Goal: Entertainment & Leisure: Consume media (video, audio)

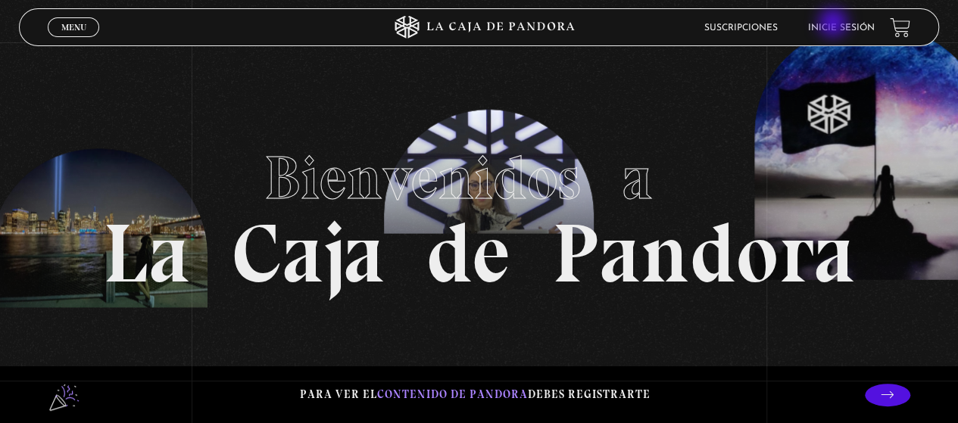
click at [834, 24] on link "Inicie sesión" at bounding box center [841, 27] width 67 height 9
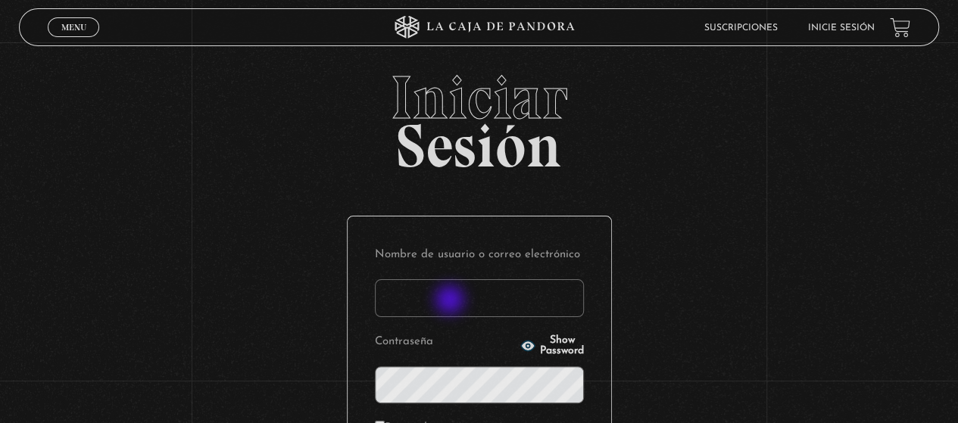
click at [450, 302] on input "Nombre de usuario o correo electrónico" at bounding box center [479, 298] width 209 height 38
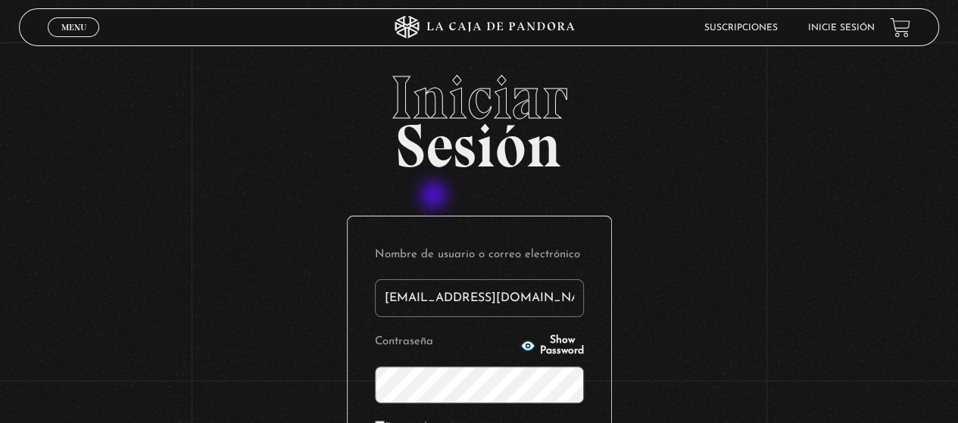
type input "nancybm97@gmail.com"
click at [520, 348] on icon "button" at bounding box center [527, 345] width 15 height 15
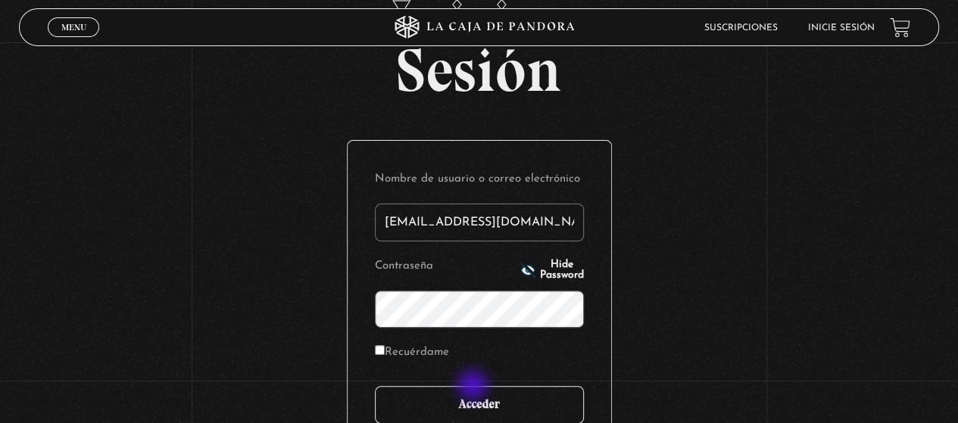
click at [474, 390] on input "Acceder" at bounding box center [479, 405] width 209 height 38
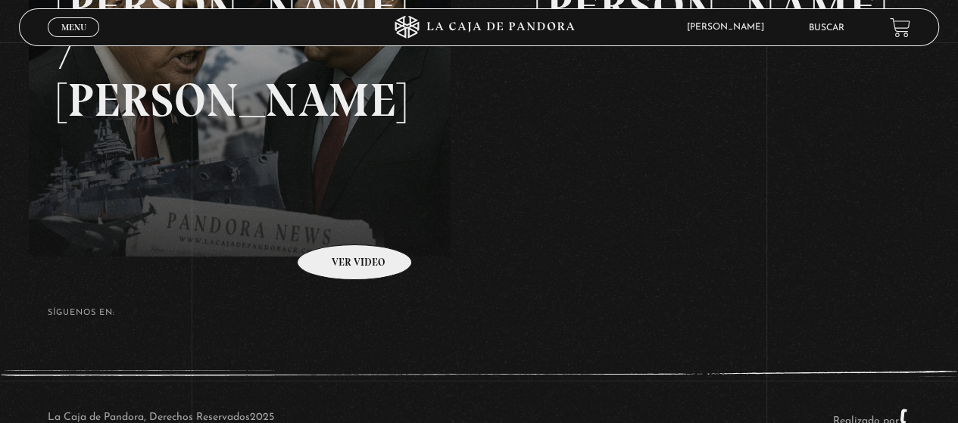
scroll to position [356, 0]
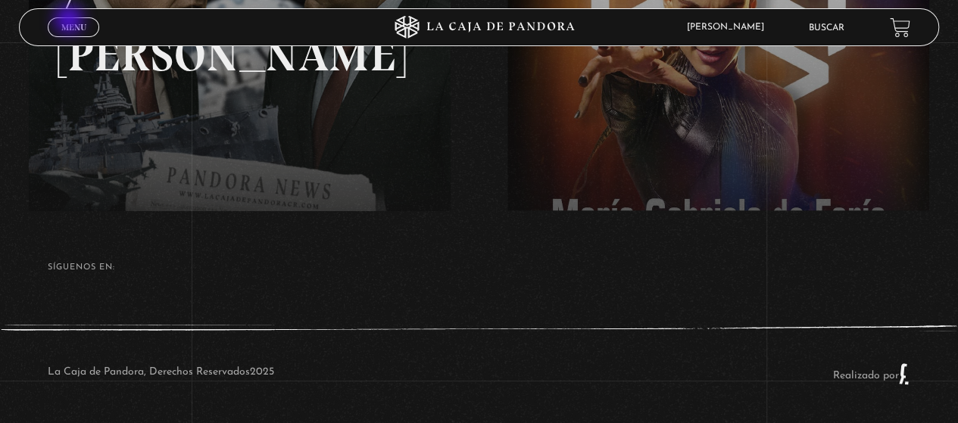
click at [70, 23] on span "Menu" at bounding box center [73, 27] width 25 height 9
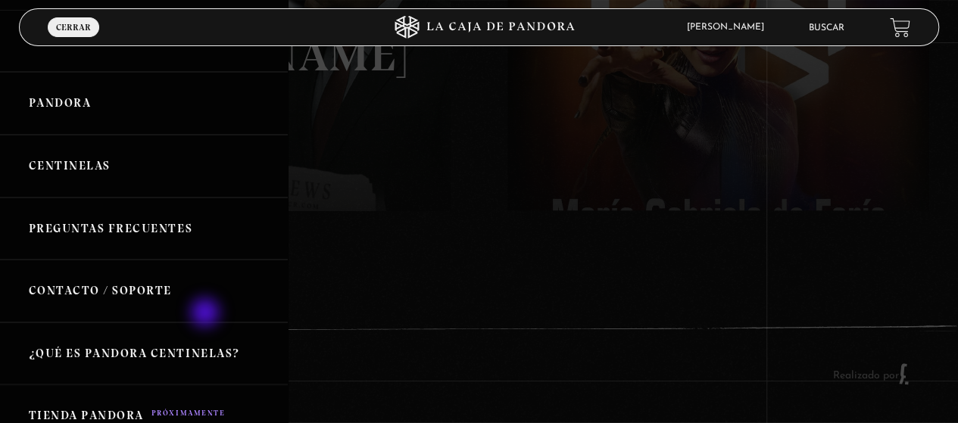
scroll to position [0, 0]
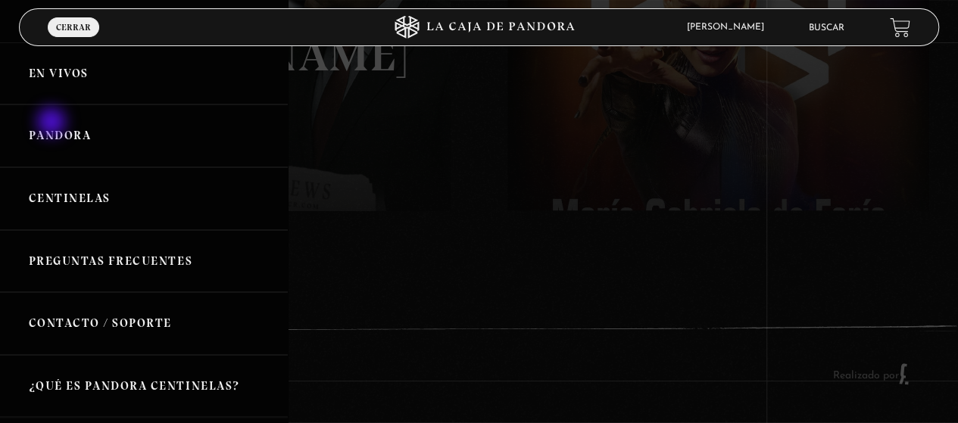
click at [53, 123] on link "Pandora" at bounding box center [144, 135] width 288 height 63
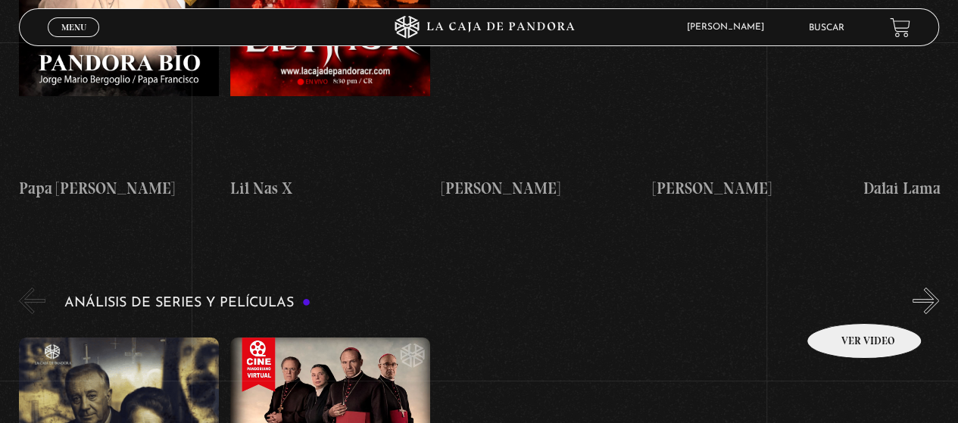
scroll to position [2802, 0]
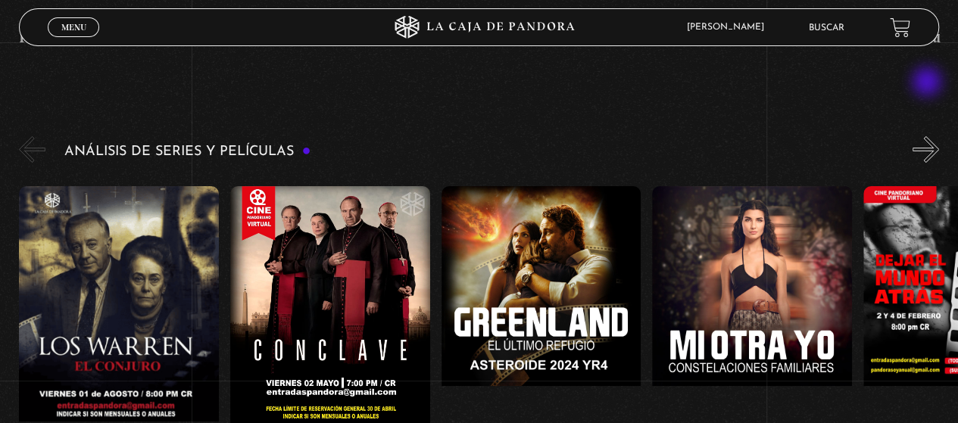
click at [928, 136] on button "»" at bounding box center [925, 149] width 27 height 27
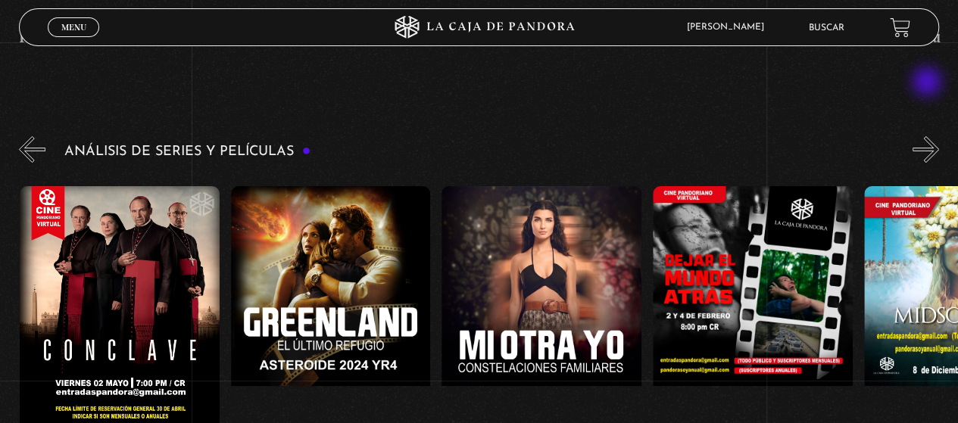
click at [928, 136] on button "»" at bounding box center [925, 149] width 27 height 27
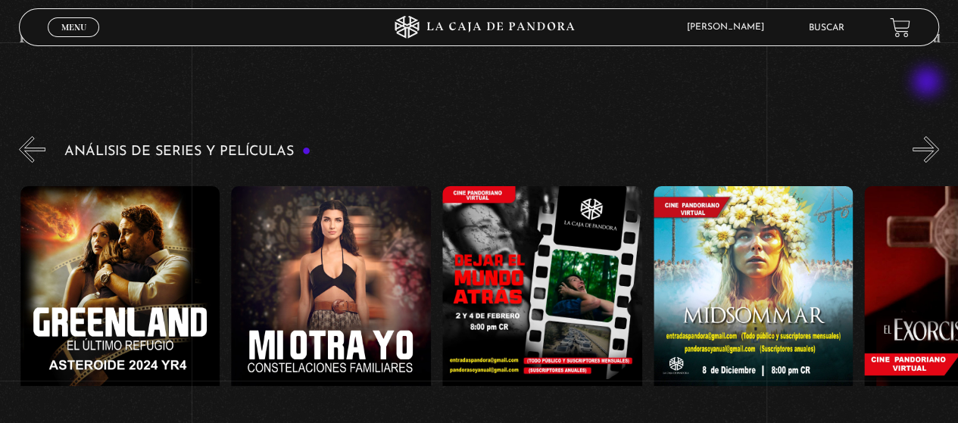
click at [928, 136] on button "»" at bounding box center [925, 149] width 27 height 27
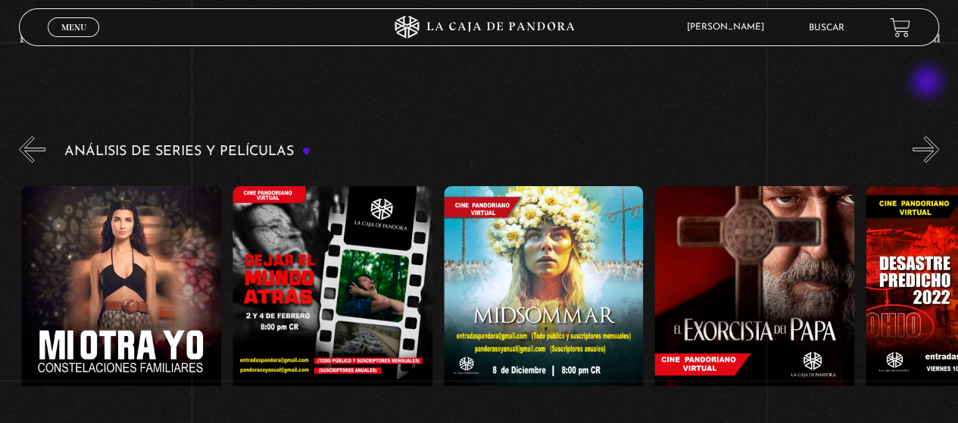
click at [928, 136] on button "»" at bounding box center [925, 149] width 27 height 27
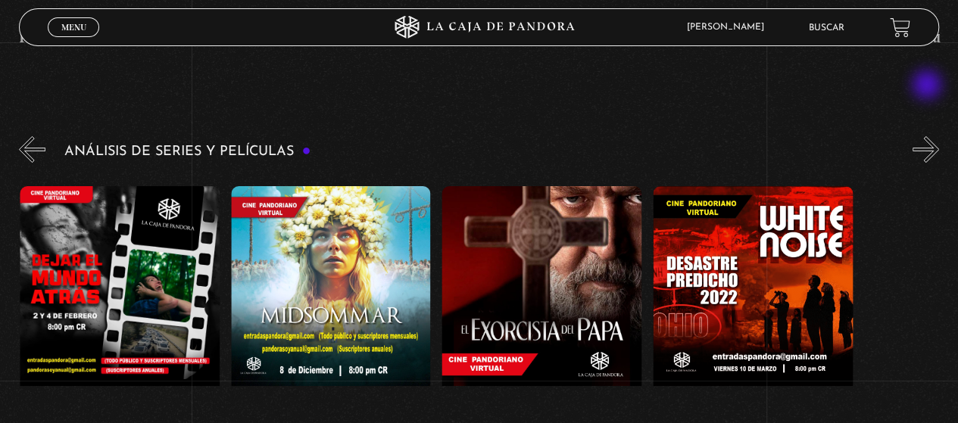
click at [928, 136] on button "»" at bounding box center [925, 149] width 27 height 27
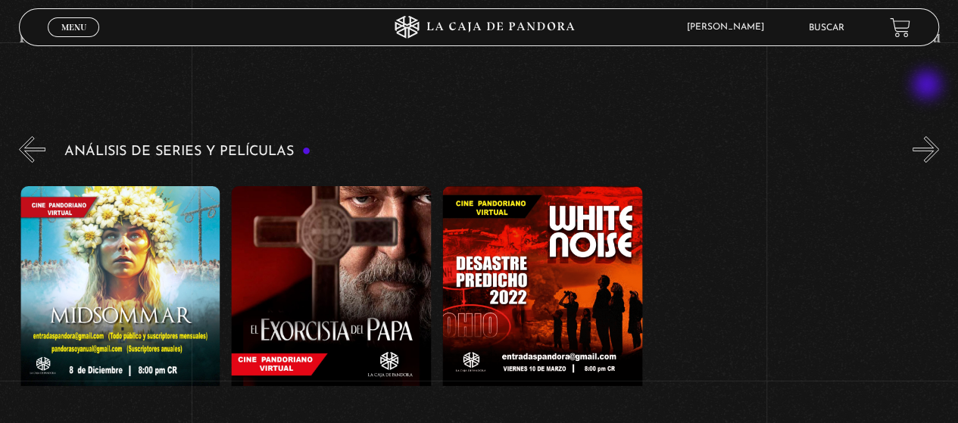
click at [928, 136] on button "»" at bounding box center [925, 149] width 27 height 27
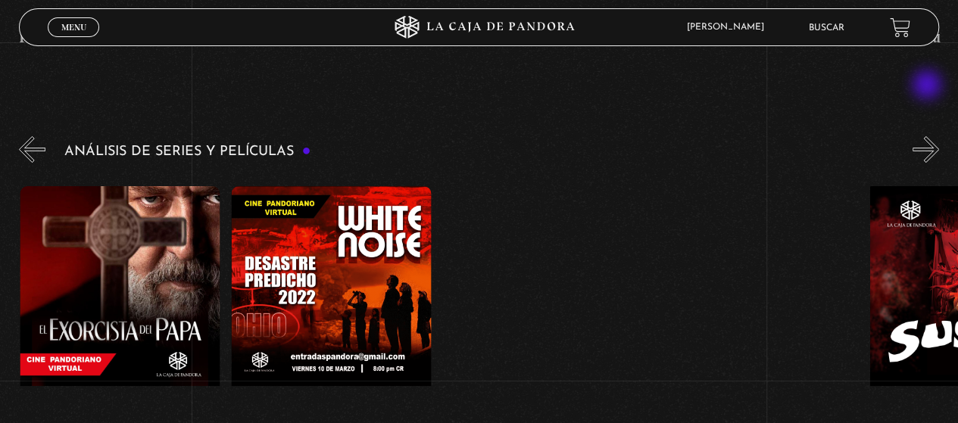
click at [928, 136] on button "»" at bounding box center [925, 149] width 27 height 27
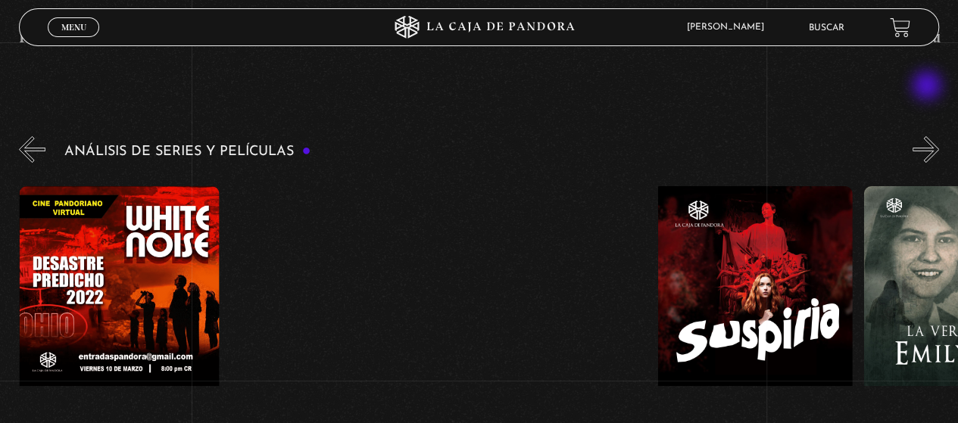
click at [928, 136] on button "»" at bounding box center [925, 149] width 27 height 27
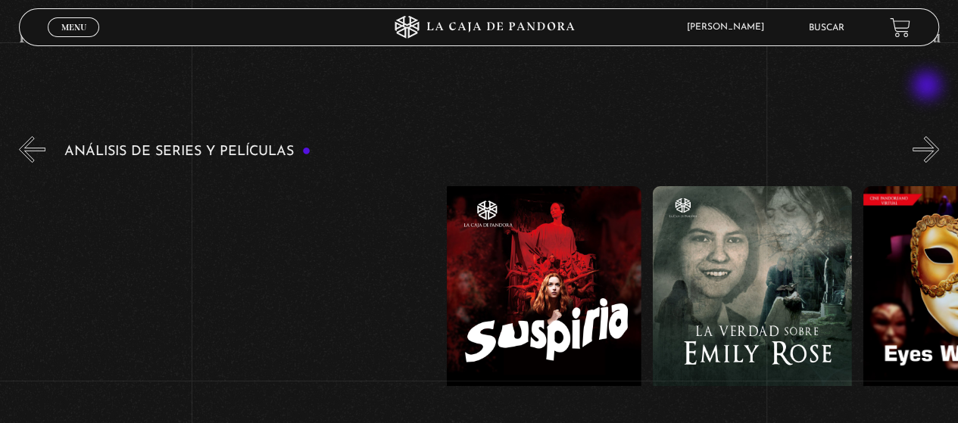
click at [928, 136] on button "»" at bounding box center [925, 149] width 27 height 27
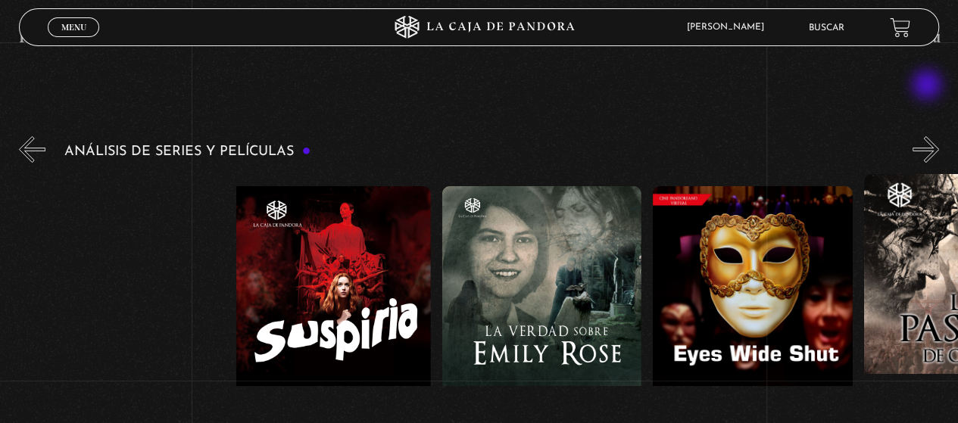
click at [928, 136] on button "»" at bounding box center [925, 149] width 27 height 27
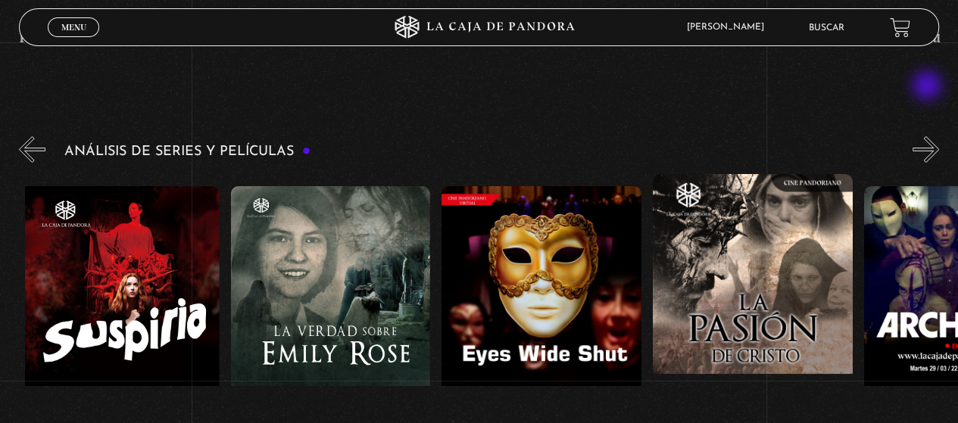
click at [928, 136] on button "»" at bounding box center [925, 149] width 27 height 27
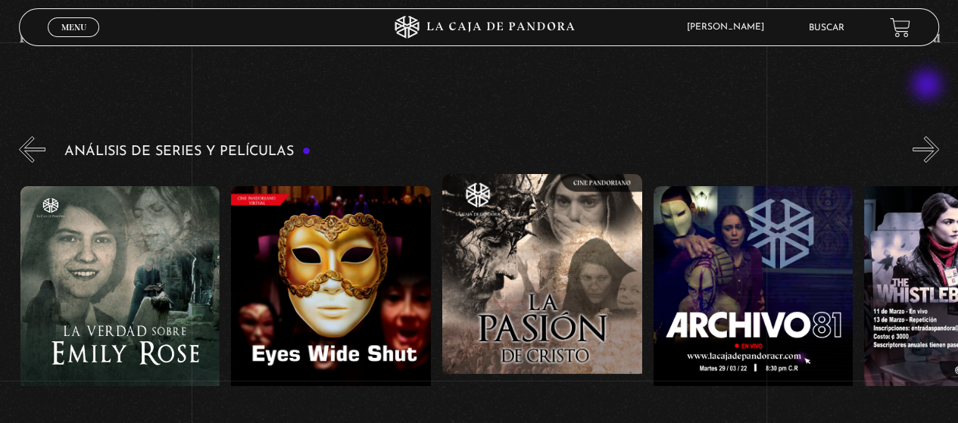
click at [928, 136] on button "»" at bounding box center [925, 149] width 27 height 27
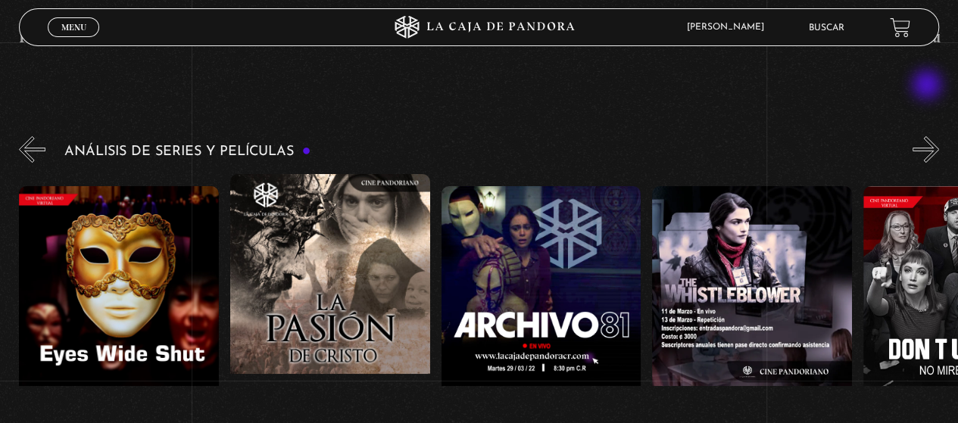
click at [928, 136] on button "»" at bounding box center [925, 149] width 27 height 27
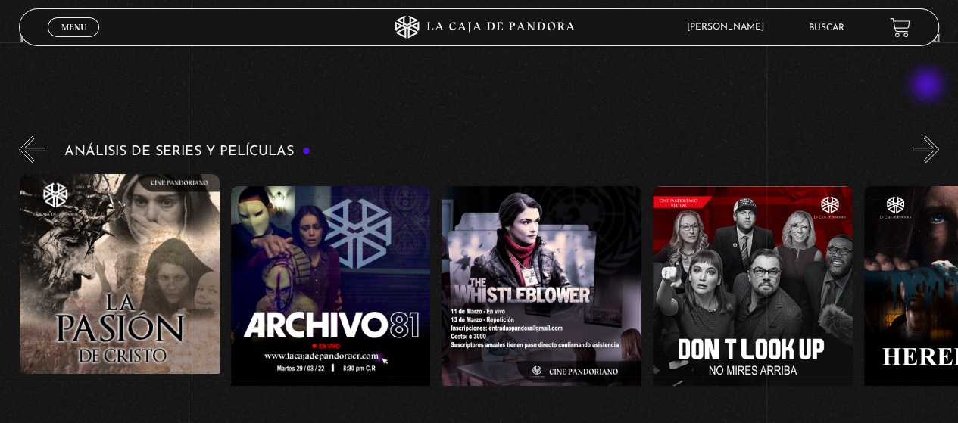
click at [928, 136] on button "»" at bounding box center [925, 149] width 27 height 27
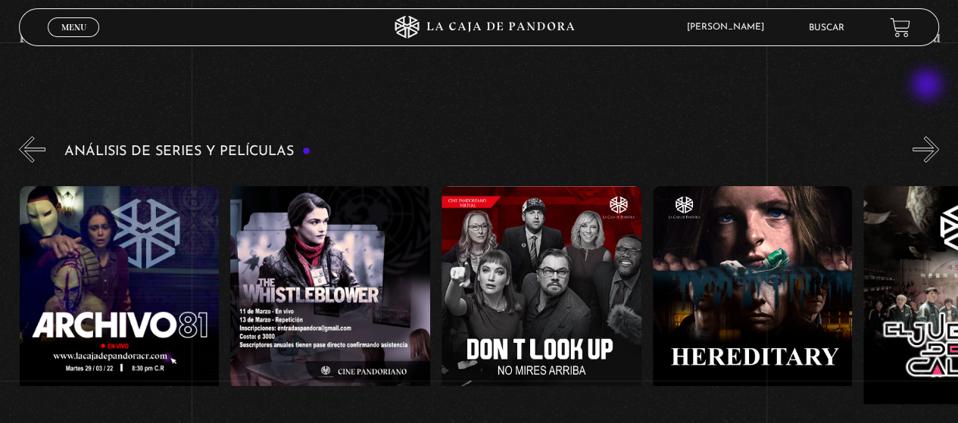
click at [928, 136] on button "»" at bounding box center [925, 149] width 27 height 27
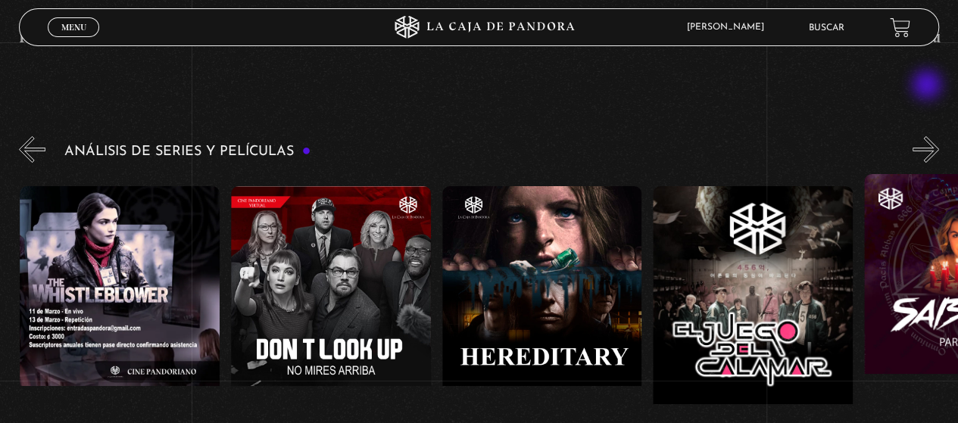
scroll to position [0, 3165]
click at [937, 136] on button "»" at bounding box center [925, 149] width 27 height 27
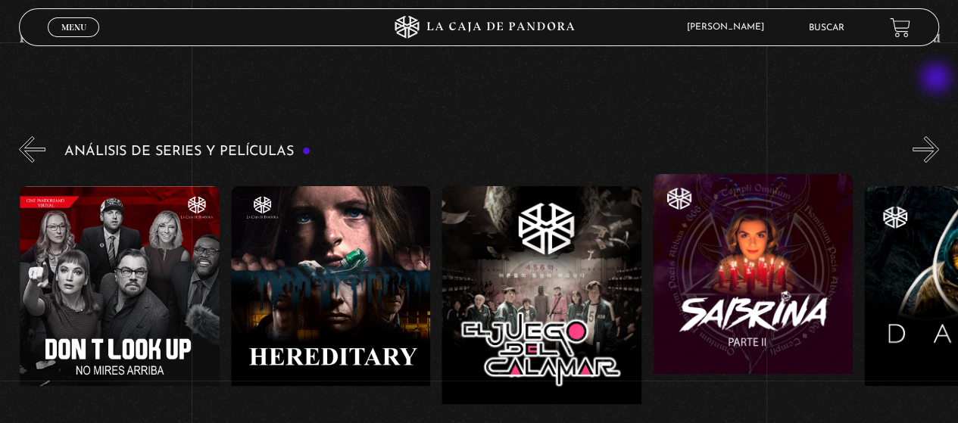
click at [937, 136] on button "»" at bounding box center [925, 149] width 27 height 27
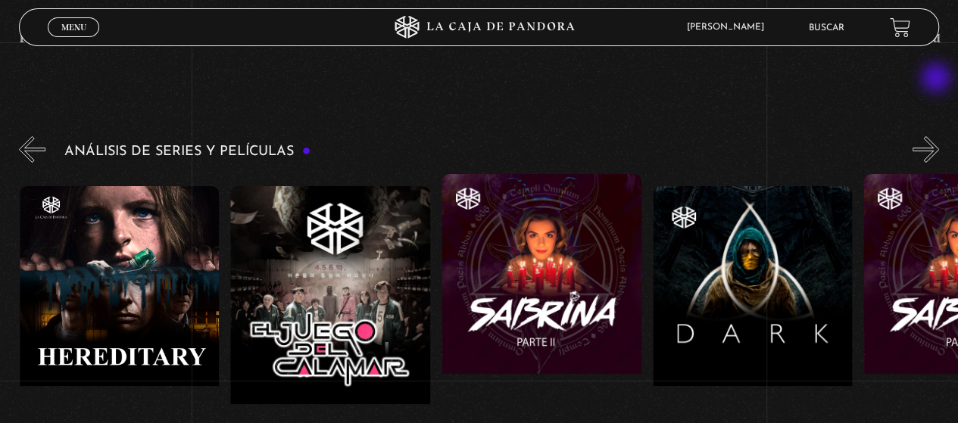
click at [937, 136] on button "»" at bounding box center [925, 149] width 27 height 27
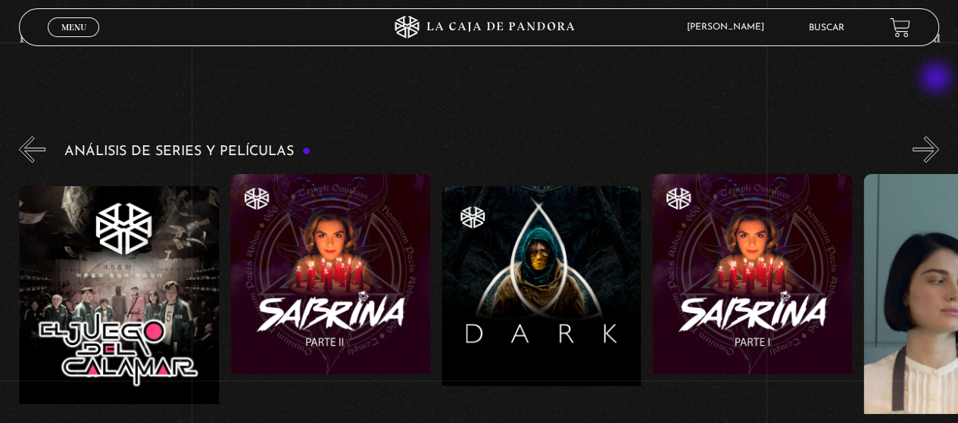
click at [937, 136] on button "»" at bounding box center [925, 149] width 27 height 27
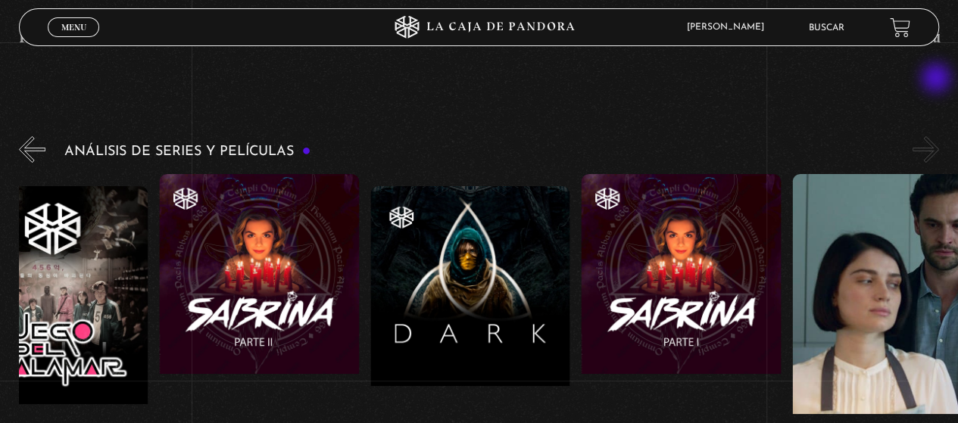
scroll to position [0, 3903]
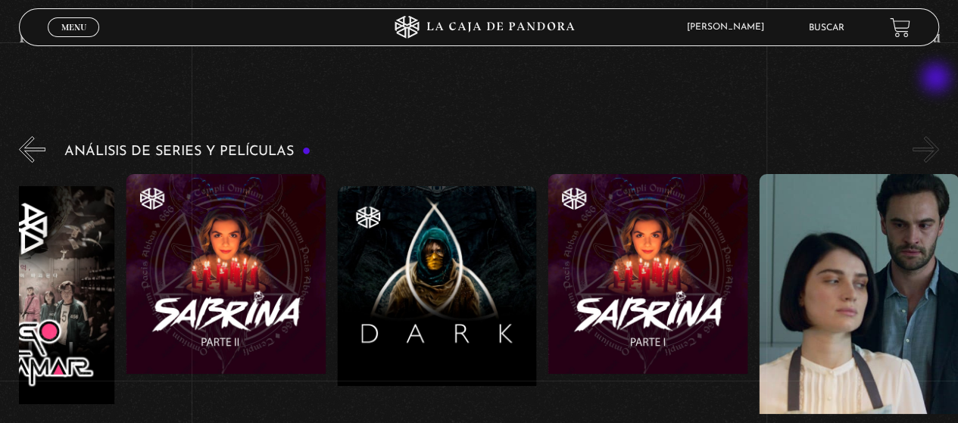
click at [937, 136] on button "»" at bounding box center [925, 149] width 27 height 27
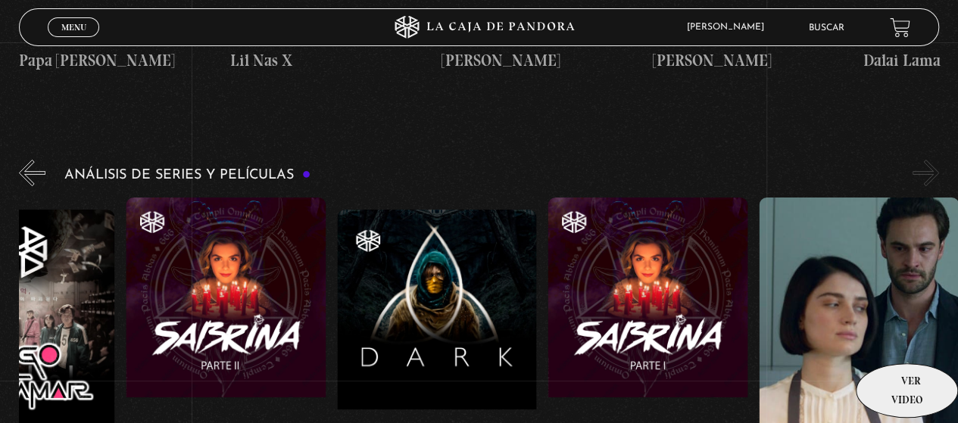
scroll to position [2802, 0]
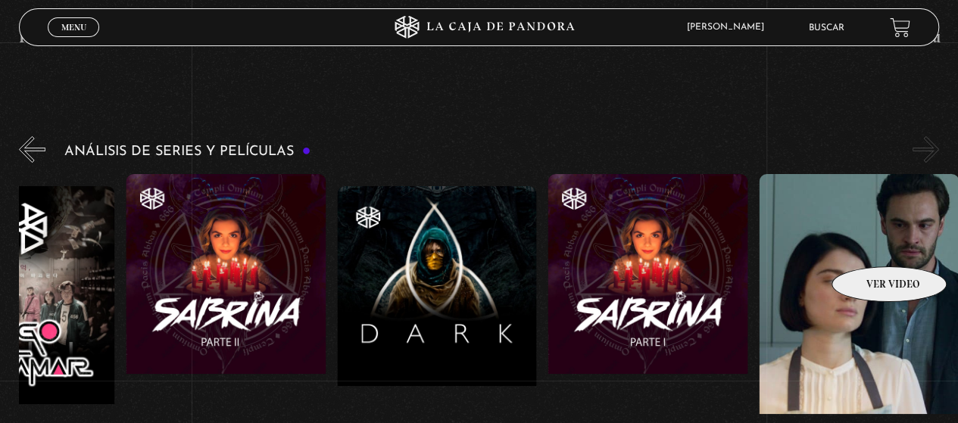
click at [869, 244] on figure at bounding box center [859, 310] width 200 height 273
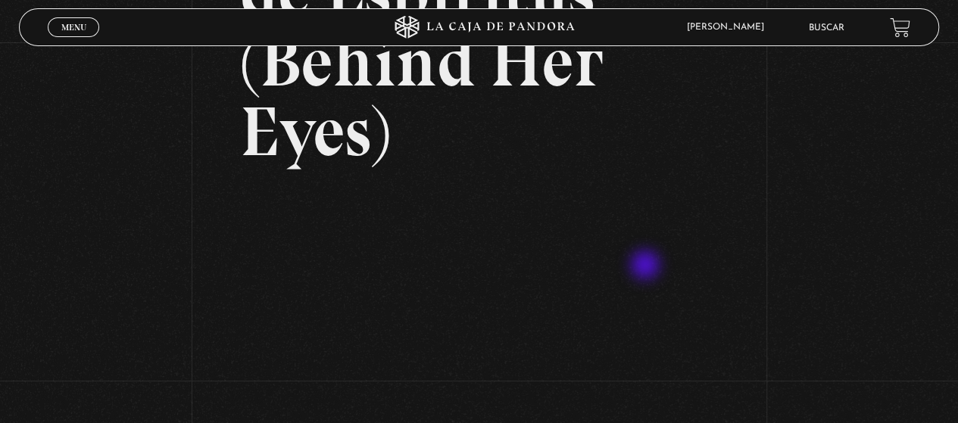
scroll to position [303, 0]
